Goal: Use online tool/utility: Utilize a website feature to perform a specific function

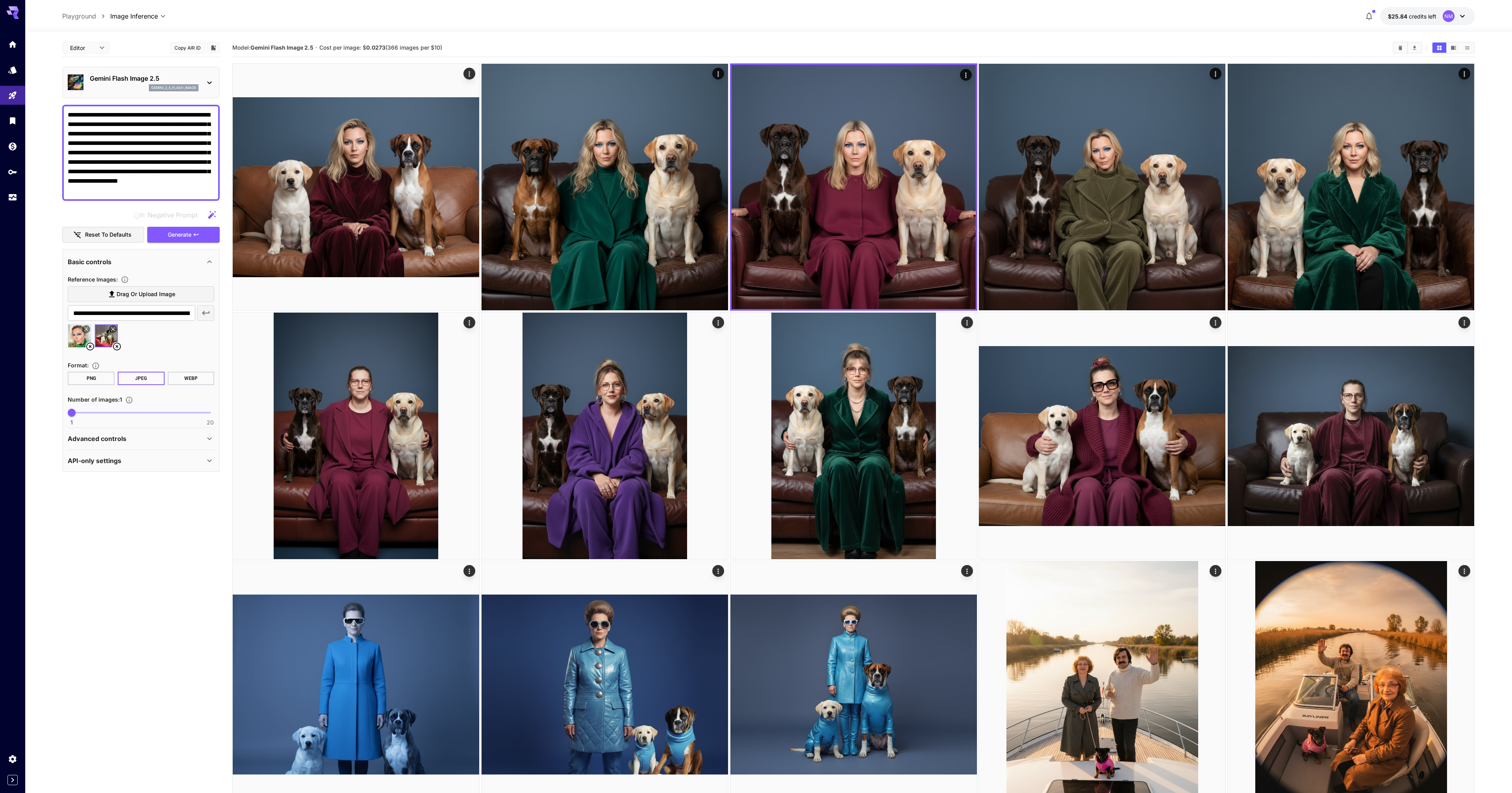
click at [870, 193] on img at bounding box center [854, 187] width 244 height 244
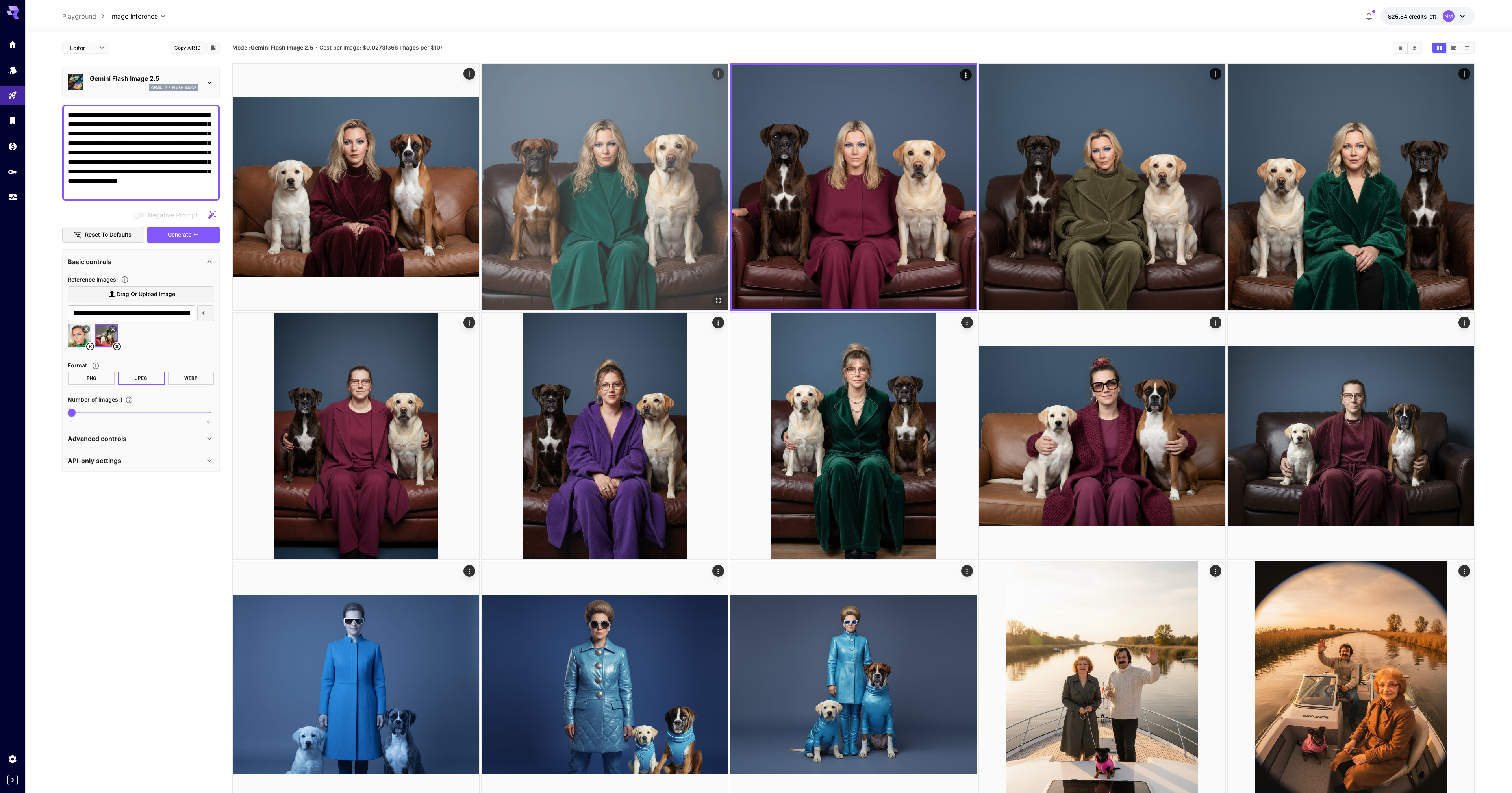
click at [678, 205] on img at bounding box center [605, 187] width 246 height 246
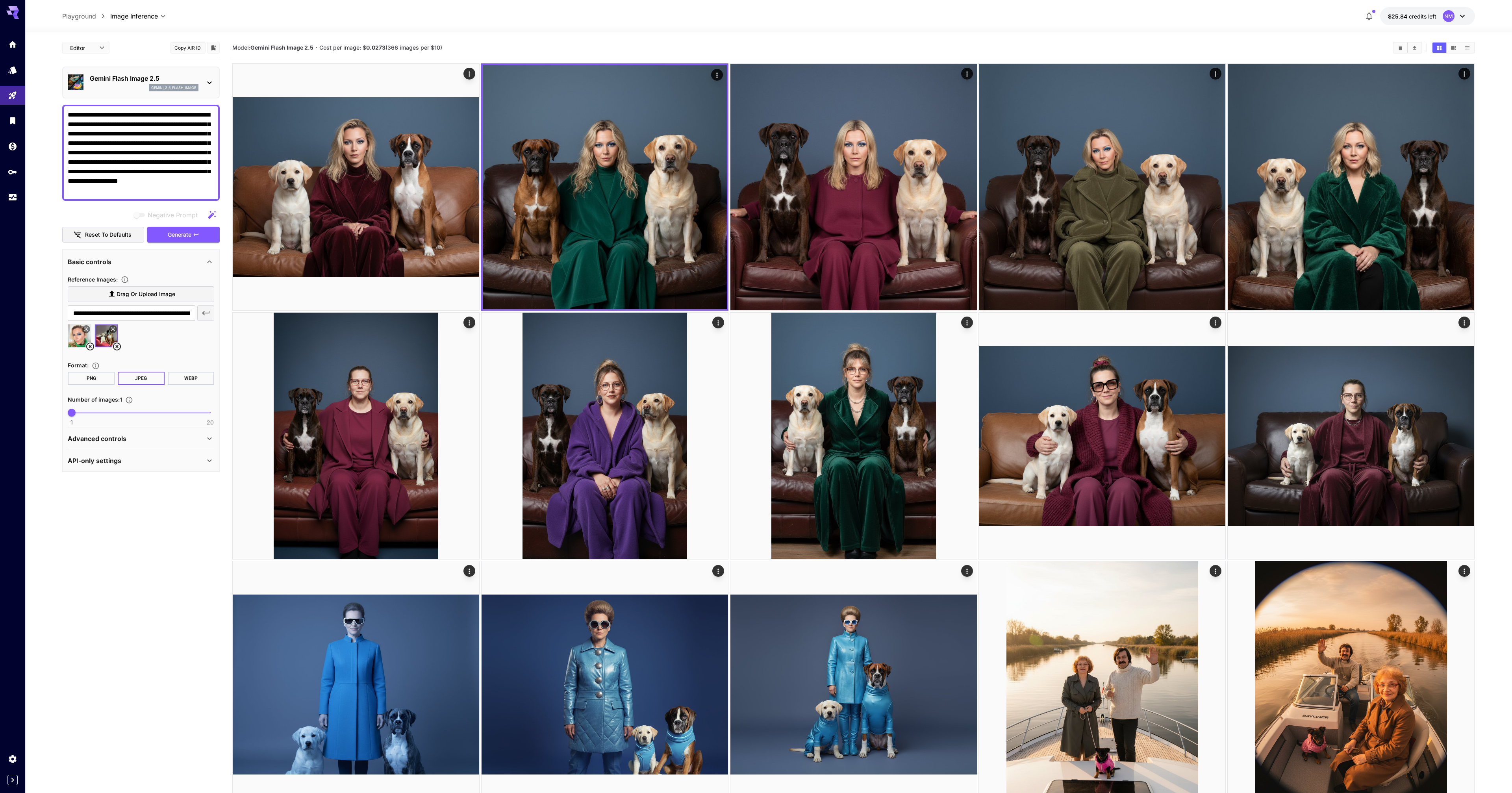
click at [188, 135] on textarea "**********" at bounding box center [141, 152] width 146 height 85
click at [226, 29] on div at bounding box center [769, 27] width 1487 height 10
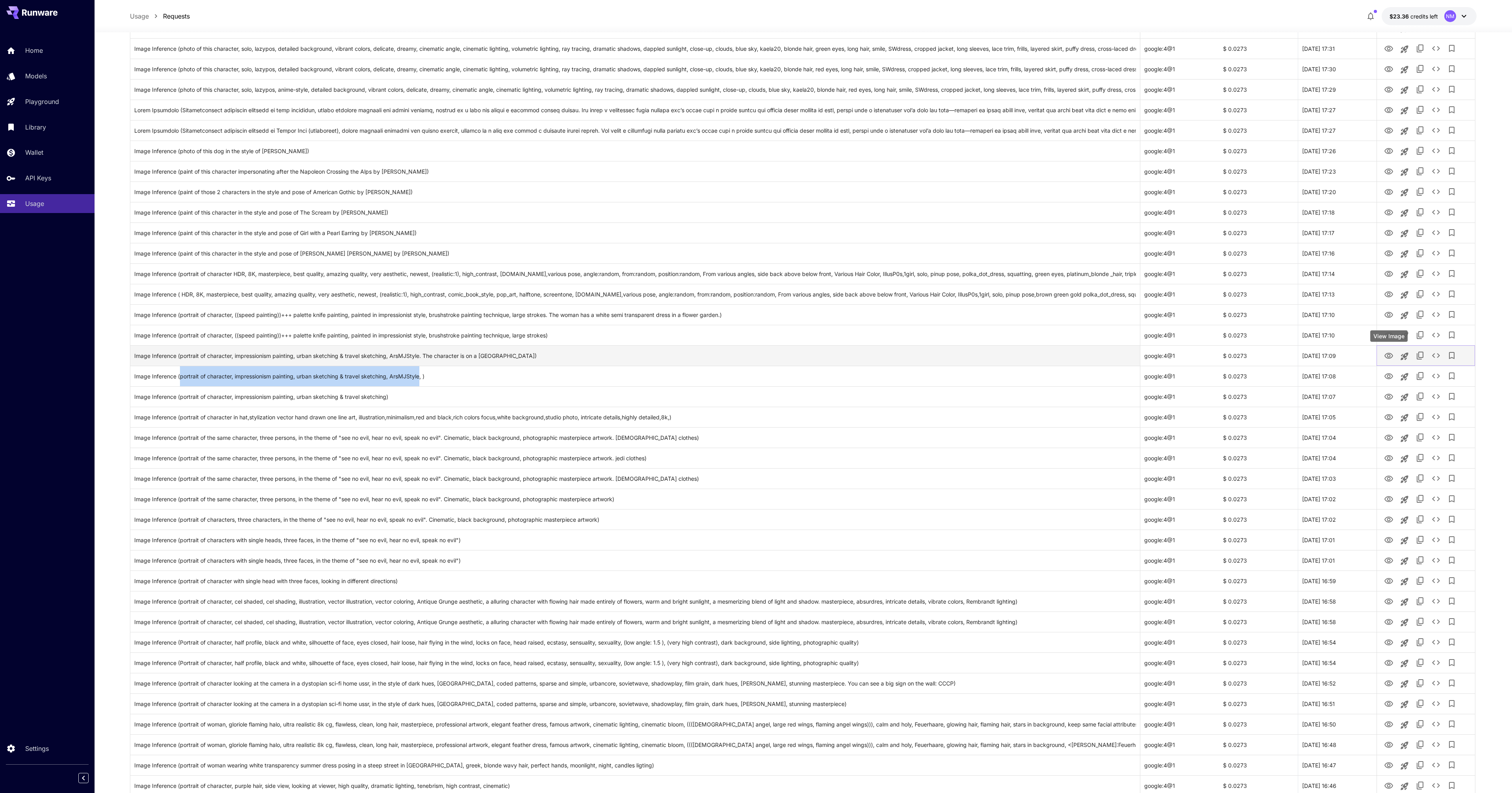
click at [1389, 356] on icon "View Image" at bounding box center [1388, 355] width 8 height 6
click at [1439, 357] on icon "See details" at bounding box center [1436, 355] width 10 height 10
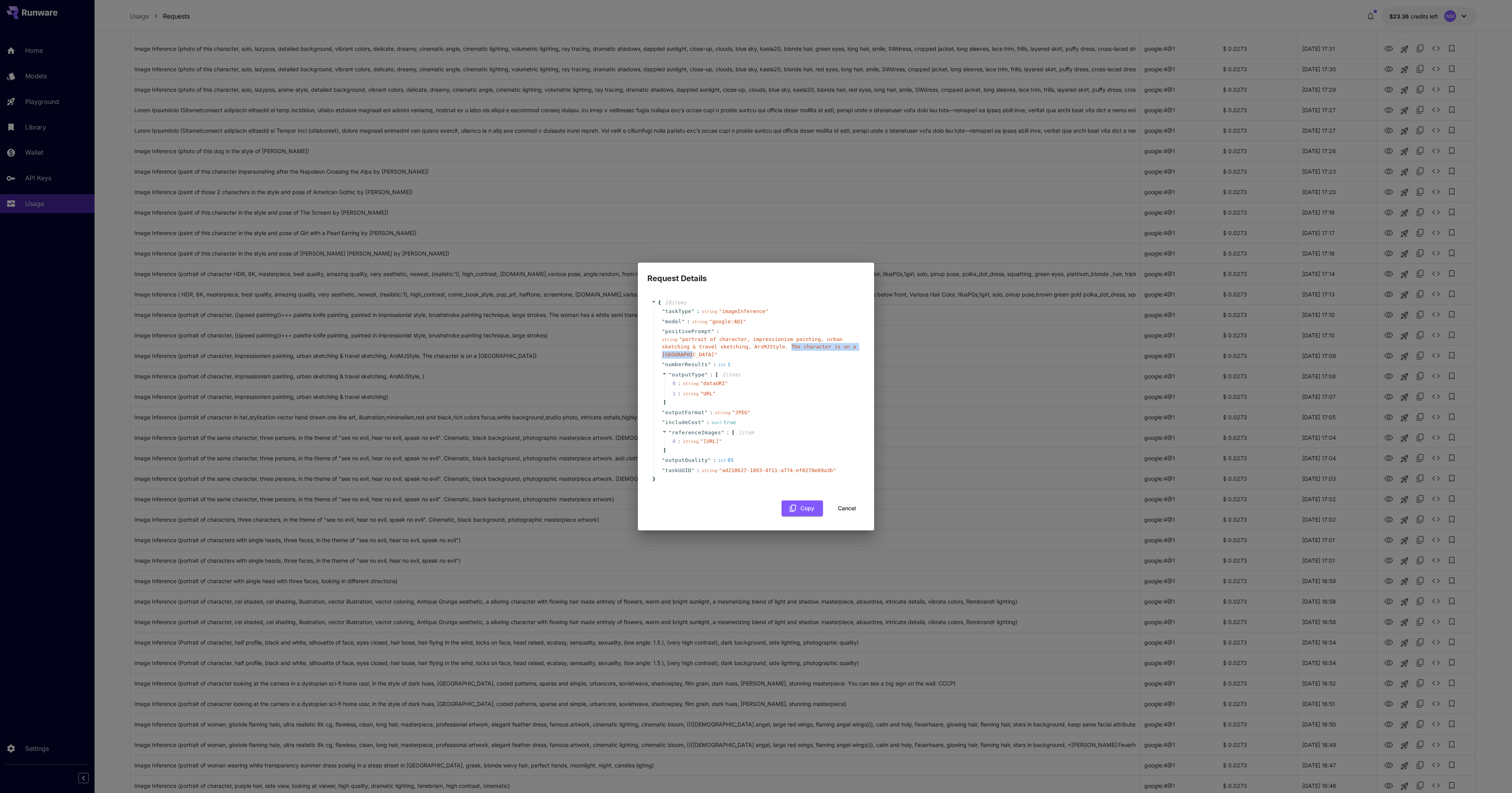
drag, startPoint x: 792, startPoint y: 339, endPoint x: 693, endPoint y: 347, distance: 99.3
click at [692, 347] on span "" portrait of character, impressionism painting, urban sketching & travel sketc…" at bounding box center [759, 347] width 194 height 21
copy span "The character is on a NYC Street"
click at [548, 346] on div "Request Details { 10 item s " taskType " : string " imageInference " " model " …" at bounding box center [756, 396] width 1512 height 793
click at [550, 343] on div "Request Details { 10 item s " taskType " : string " imageInference " " model " …" at bounding box center [756, 396] width 1512 height 793
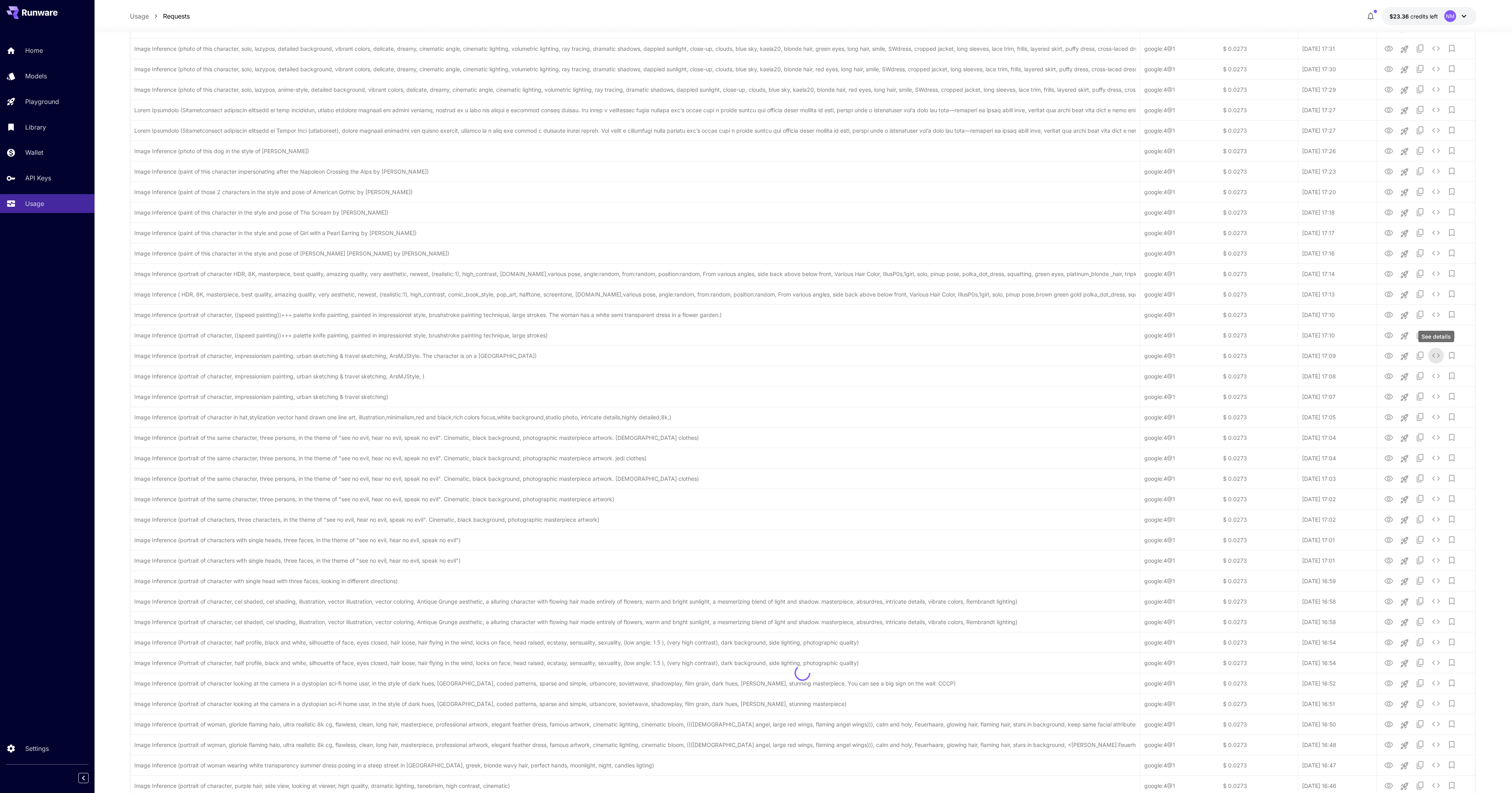
click at [1382, 347] on div at bounding box center [802, 673] width 1345 height 2047
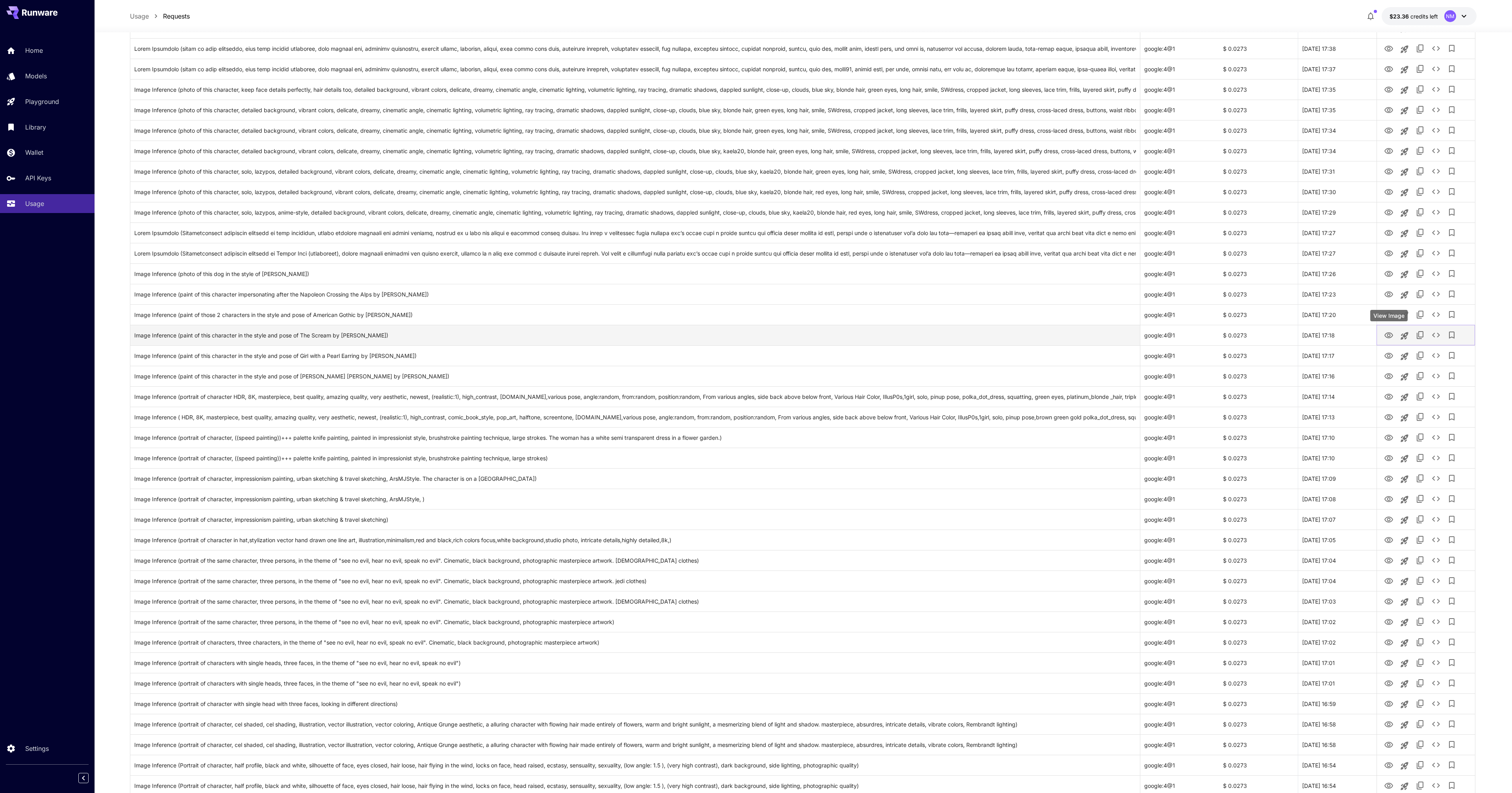
click at [1390, 338] on icon "View Image" at bounding box center [1388, 335] width 8 height 6
click at [1389, 437] on icon "View Image" at bounding box center [1389, 437] width 10 height 10
click at [1437, 436] on icon "See details" at bounding box center [1436, 437] width 10 height 10
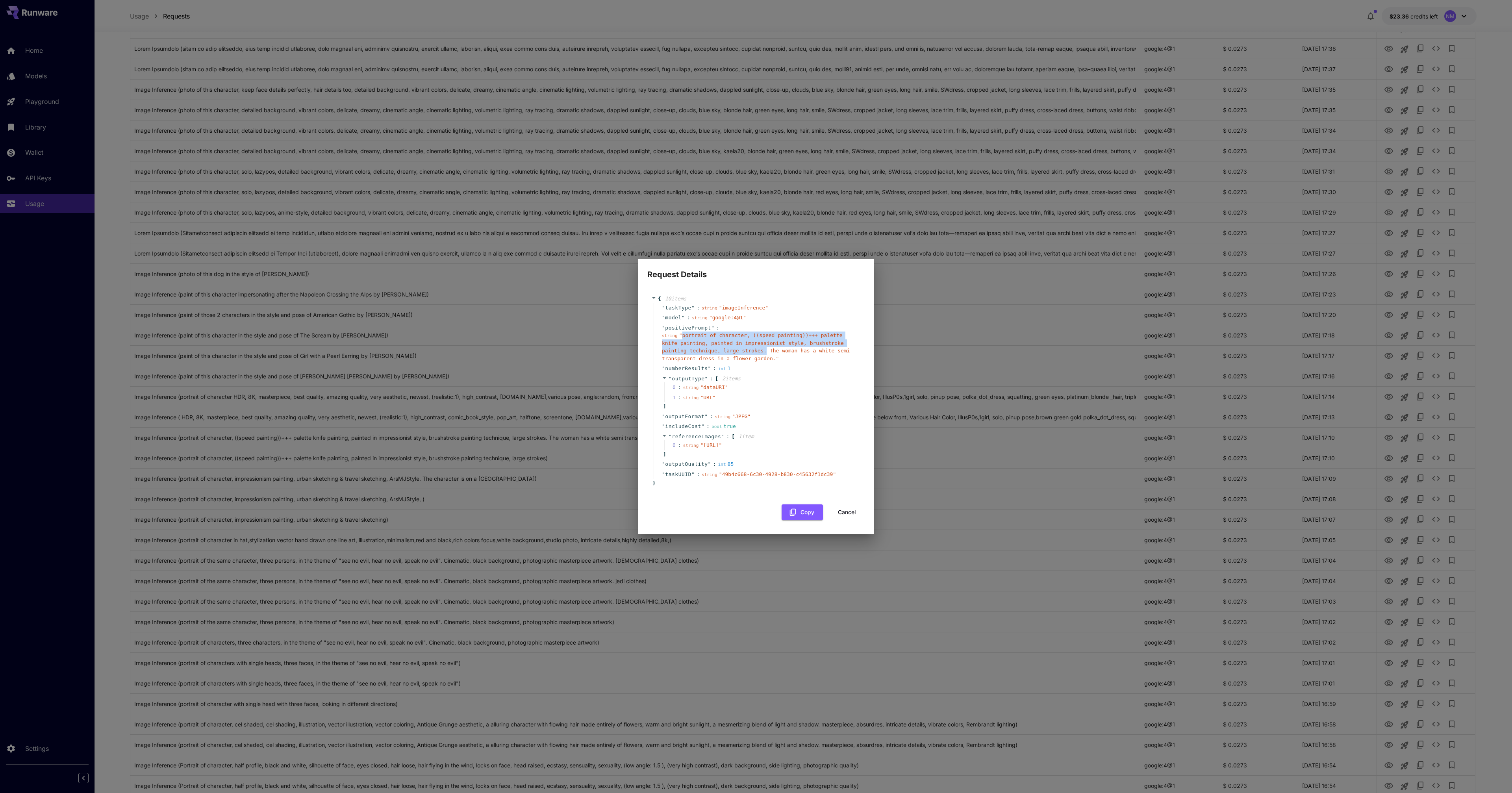
drag, startPoint x: 683, startPoint y: 328, endPoint x: 766, endPoint y: 345, distance: 84.7
click at [766, 345] on span "" portrait of character, ((speed painting))+++ palette knife painting, painted …" at bounding box center [756, 347] width 188 height 29
copy span "portrait of character, ((speed painting))+++ palette knife painting, painted in…"
click at [847, 519] on button "Cancel" at bounding box center [847, 512] width 36 height 16
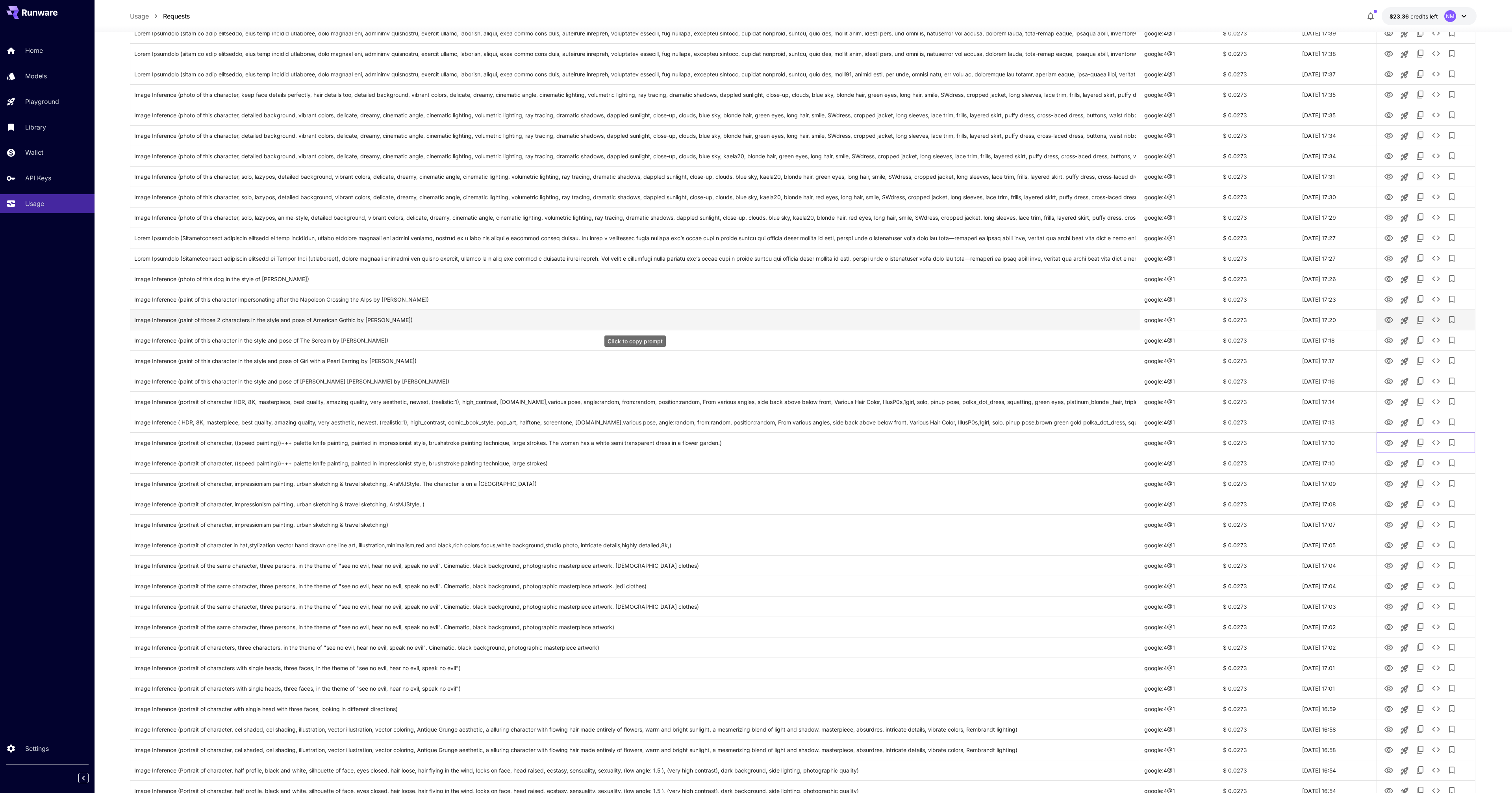
scroll to position [495, 0]
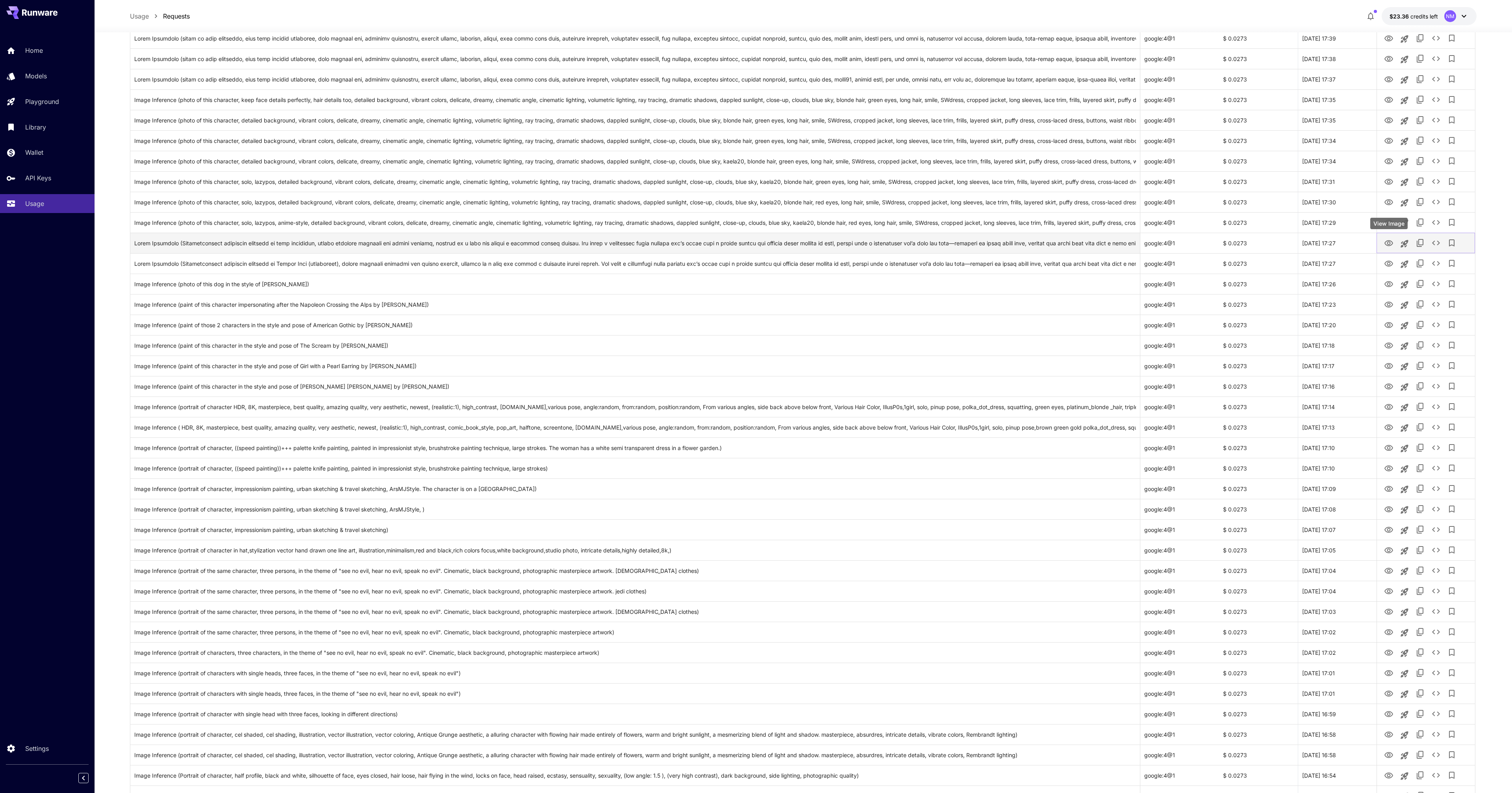
click at [1391, 245] on icon "View Image" at bounding box center [1389, 243] width 10 height 10
click at [1386, 138] on icon "View Image" at bounding box center [1389, 141] width 10 height 10
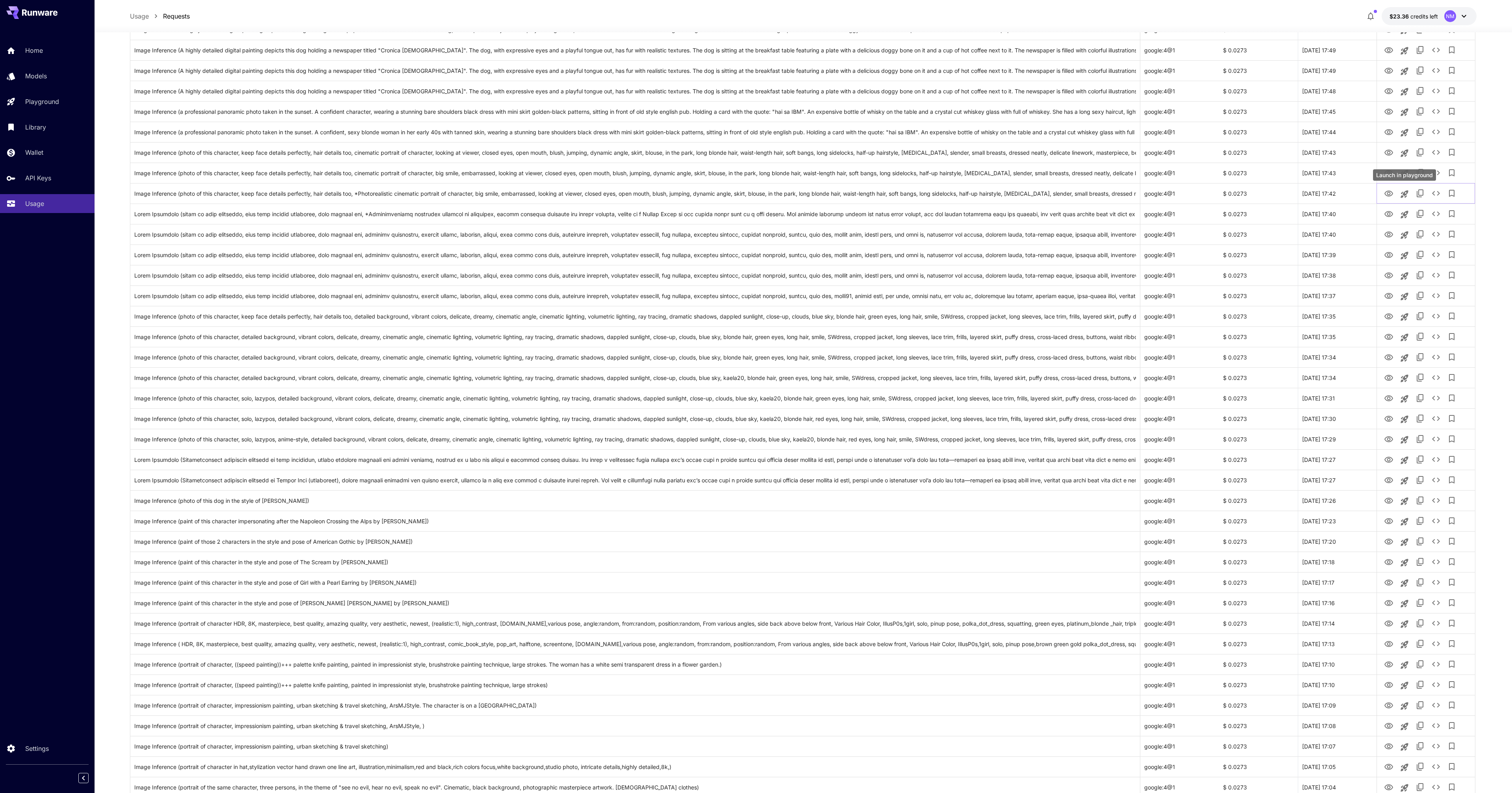
click at [1393, 173] on div "Launch in playground" at bounding box center [1404, 175] width 63 height 12
click at [1388, 173] on div "Launch in playground" at bounding box center [1404, 175] width 63 height 12
click at [1388, 194] on icon "View Image" at bounding box center [1388, 193] width 8 height 6
click at [1388, 131] on icon "View Image" at bounding box center [1388, 132] width 8 height 6
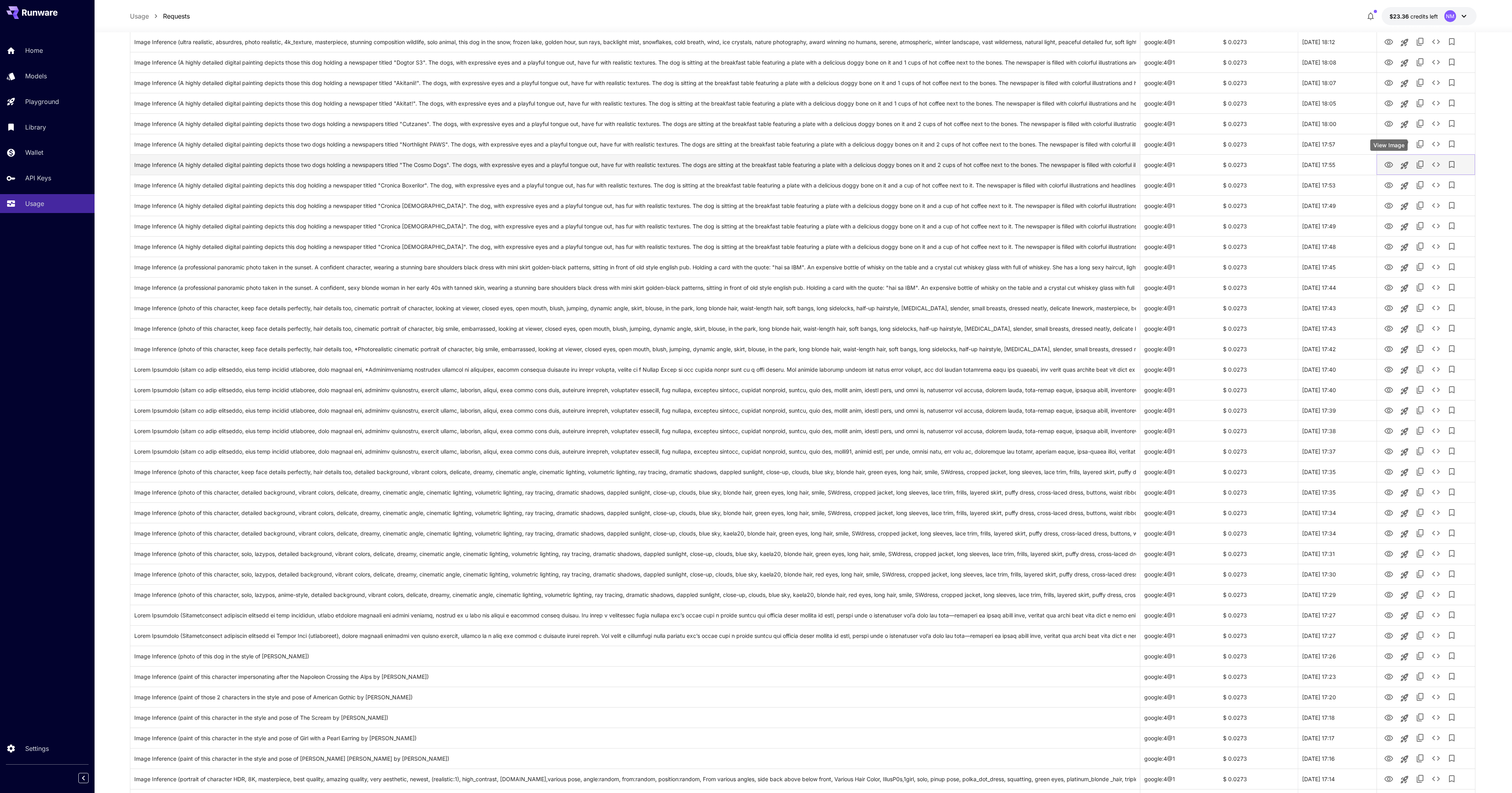
click at [1388, 157] on button "View Image" at bounding box center [1389, 164] width 16 height 16
click at [1389, 161] on icon "View Image" at bounding box center [1389, 165] width 10 height 10
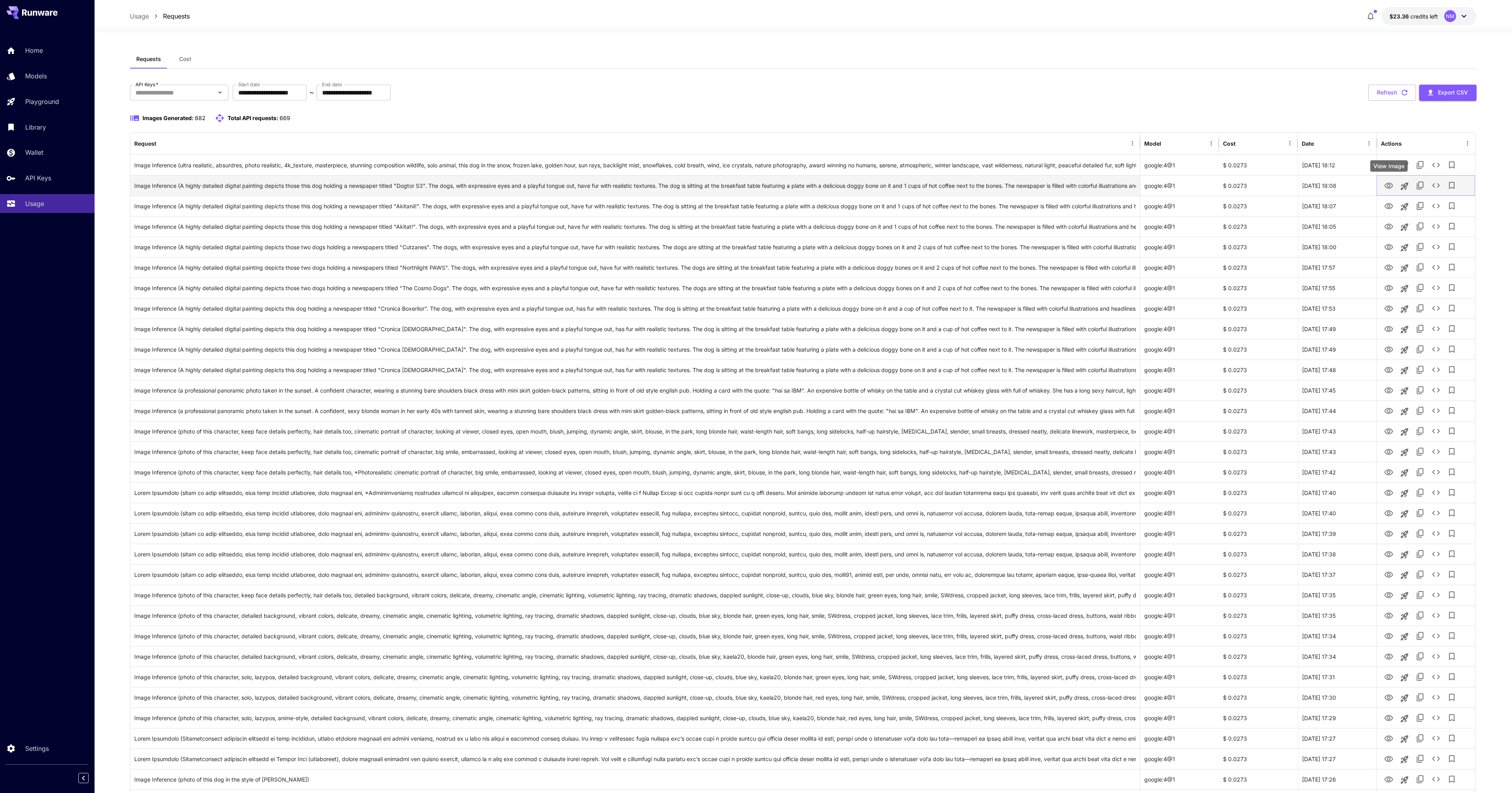
click at [1393, 187] on icon "View Image" at bounding box center [1389, 186] width 10 height 10
click at [1389, 268] on icon "View Image" at bounding box center [1389, 268] width 10 height 10
click at [1391, 240] on button "View Image" at bounding box center [1389, 246] width 16 height 16
click at [1389, 247] on icon "View Image" at bounding box center [1389, 247] width 10 height 10
click at [1296, 99] on div "**********" at bounding box center [804, 93] width 1347 height 16
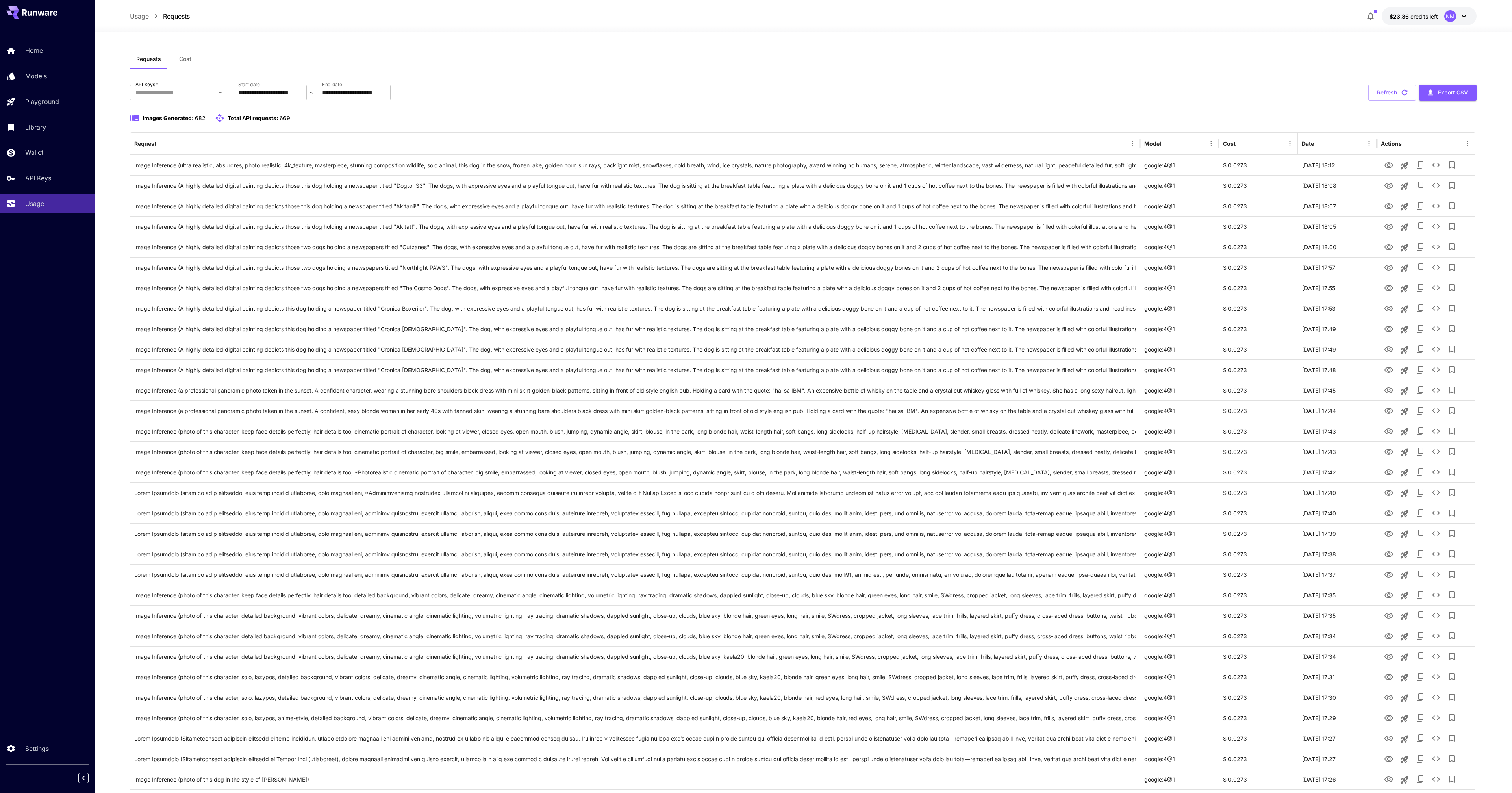
click at [1413, 99] on button "Refresh" at bounding box center [1393, 93] width 48 height 16
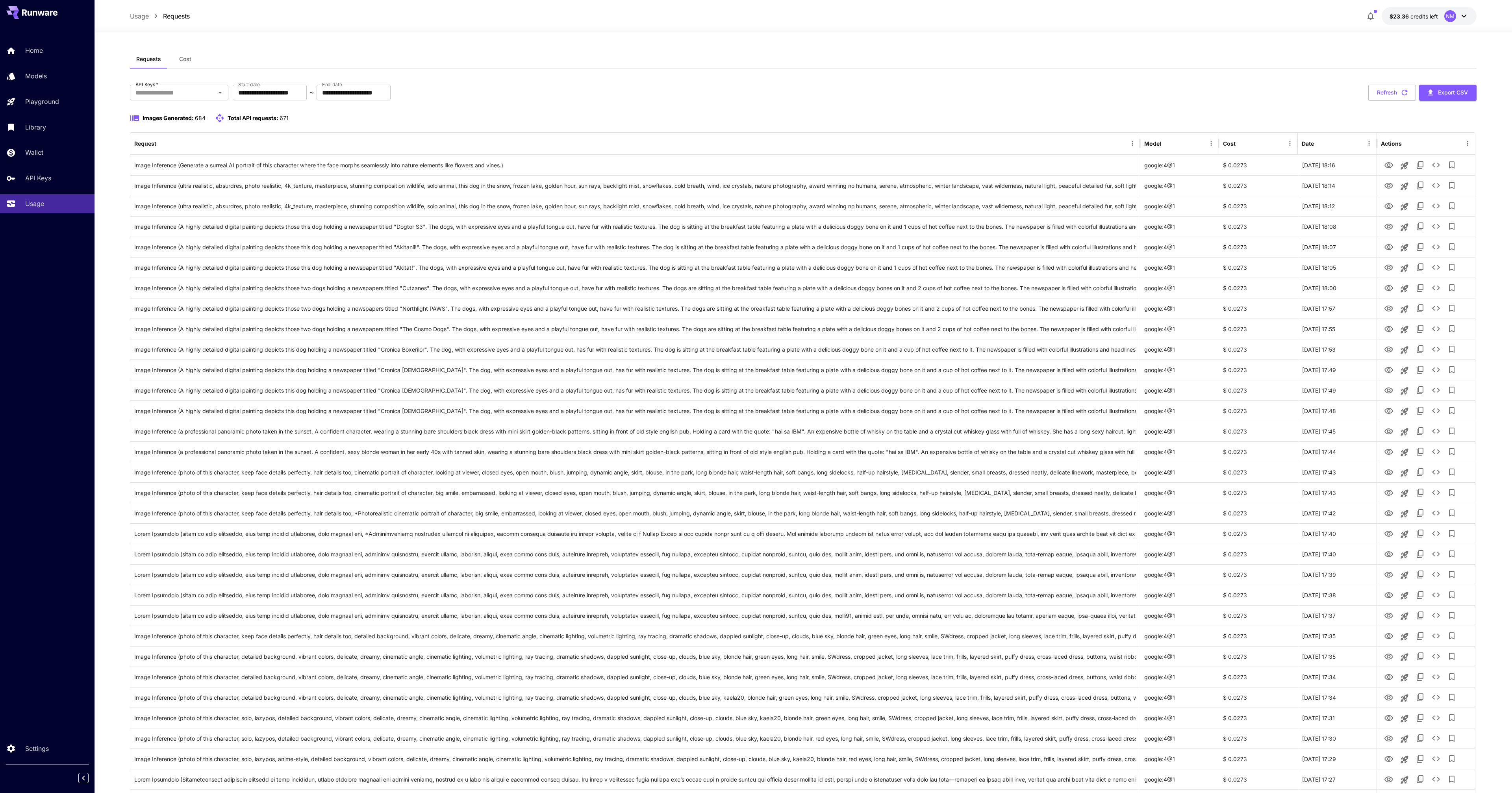
click at [1038, 32] on div at bounding box center [804, 27] width 1418 height 10
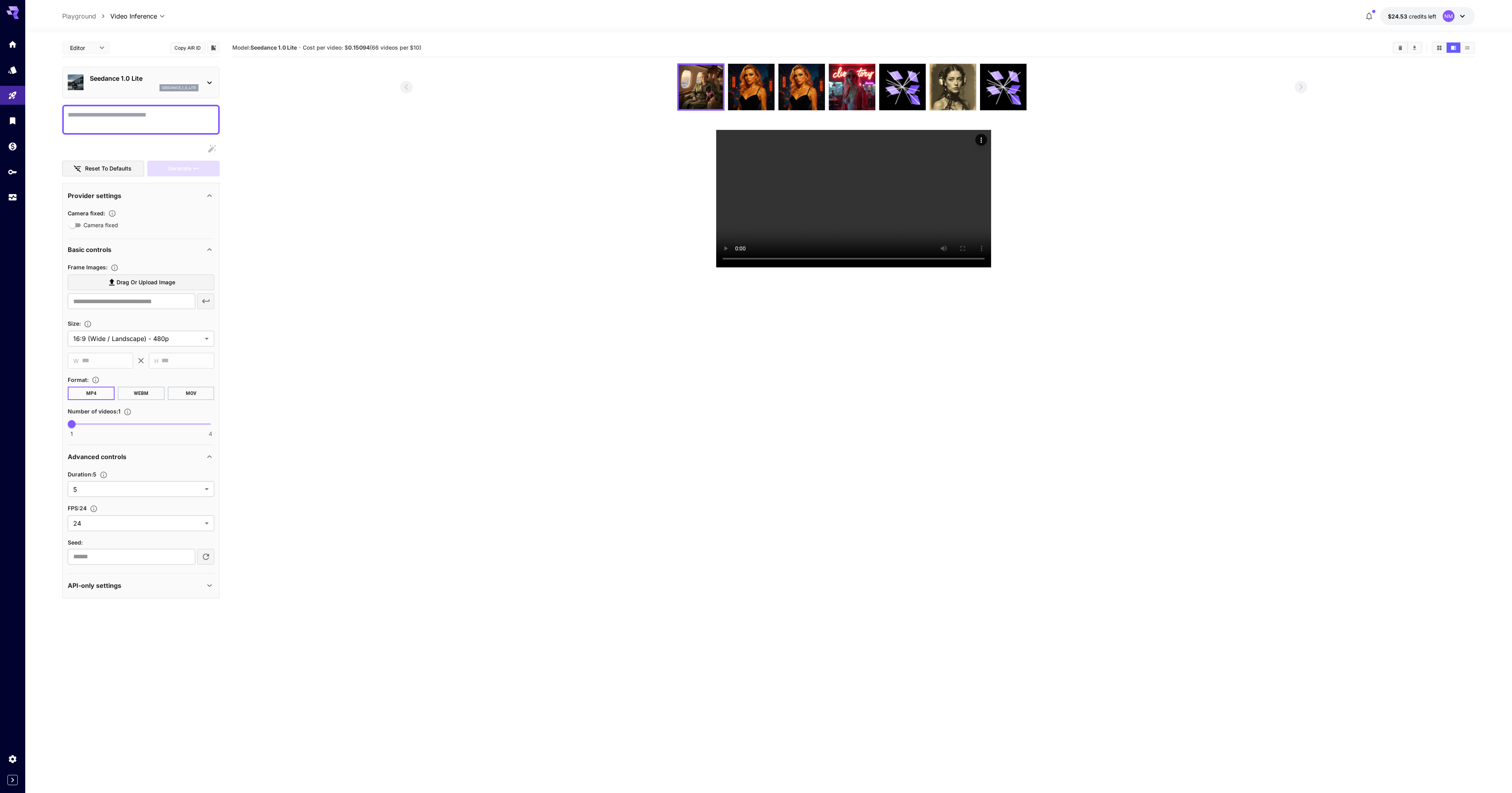
click at [593, 248] on section at bounding box center [854, 165] width 907 height 204
